Goal: Entertainment & Leisure: Consume media (video, audio)

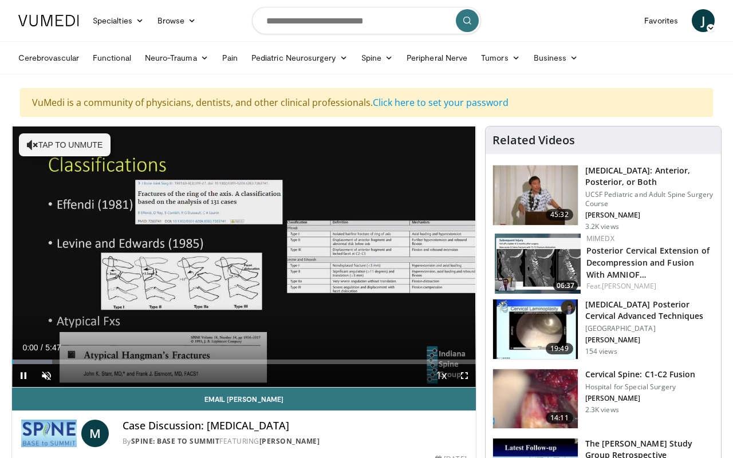
click at [464, 371] on span "Video Player" at bounding box center [464, 375] width 23 height 23
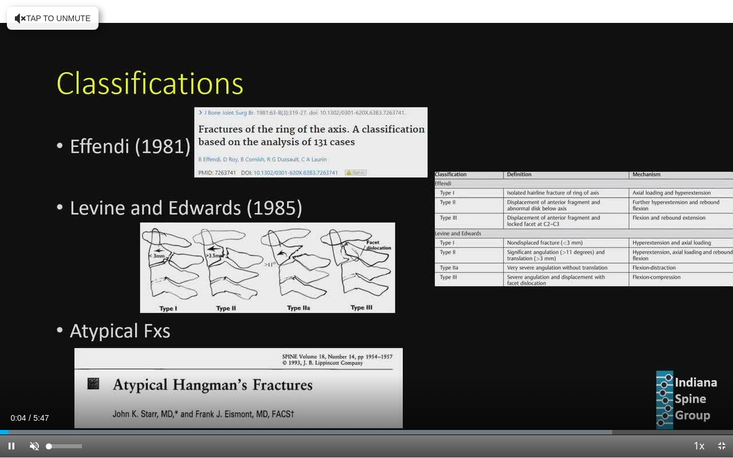
click at [31, 442] on span "Video Player" at bounding box center [34, 445] width 23 height 23
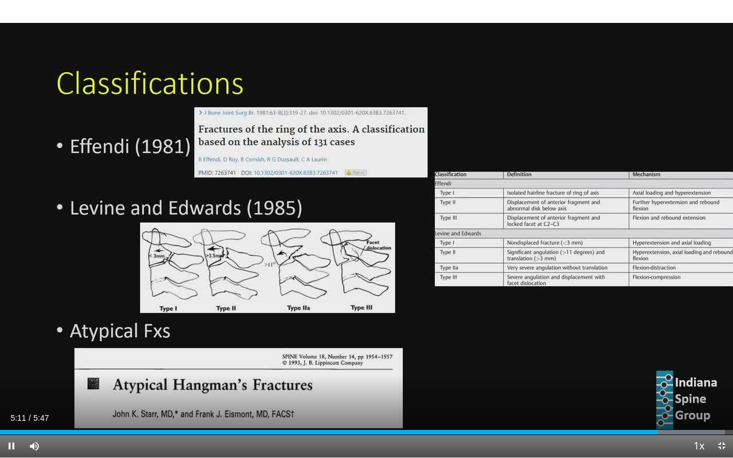
click at [172, 331] on div "10 seconds Tap to unmute" at bounding box center [366, 228] width 733 height 457
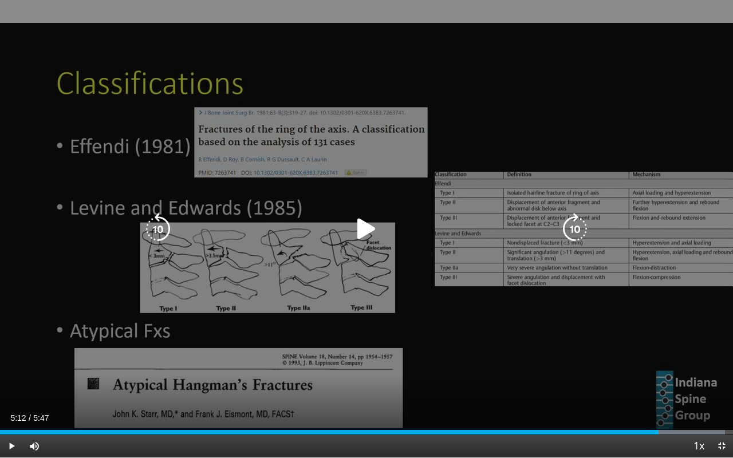
click at [172, 331] on div "10 seconds Tap to unmute" at bounding box center [366, 228] width 733 height 457
